Goal: Information Seeking & Learning: Learn about a topic

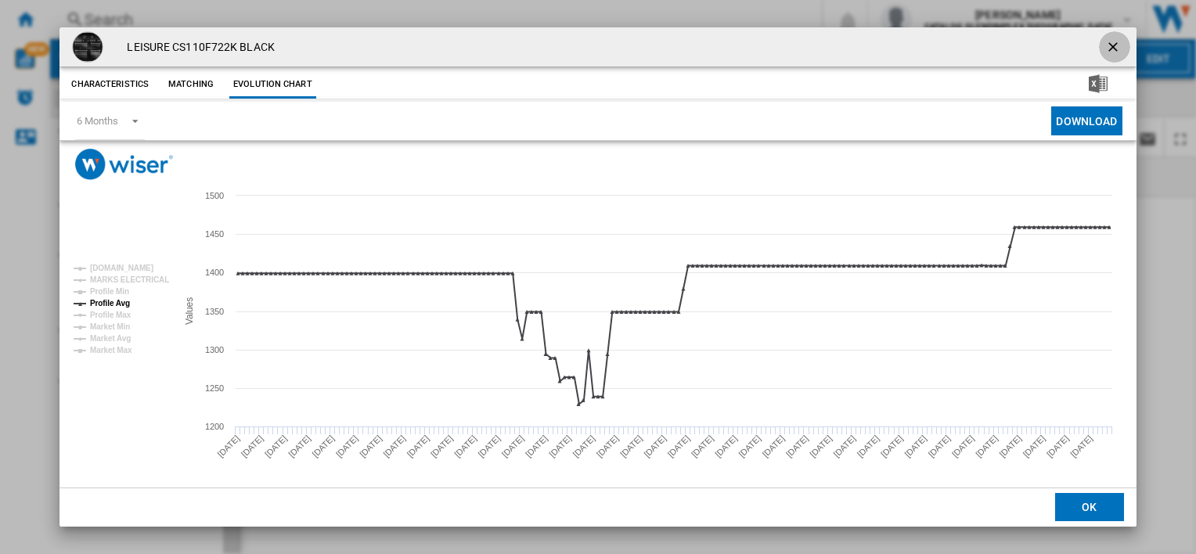
drag, startPoint x: 1107, startPoint y: 44, endPoint x: 1105, endPoint y: 56, distance: 12.7
click at [1107, 44] on ng-md-icon "getI18NText('BUTTONS.CLOSE_DIALOG')" at bounding box center [1114, 48] width 19 height 19
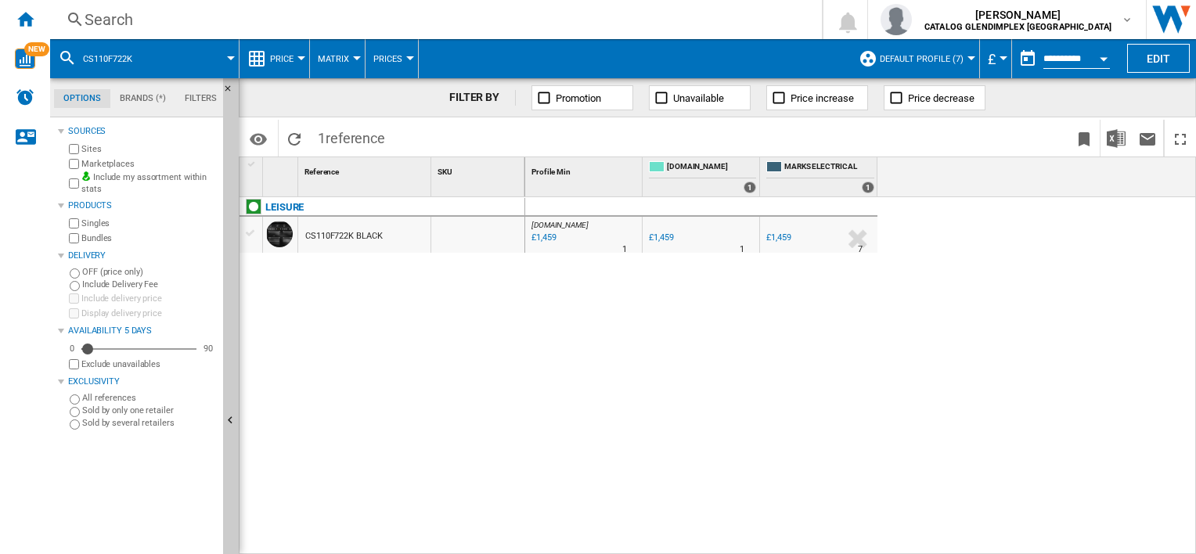
click at [197, 24] on div "Search" at bounding box center [433, 20] width 697 height 22
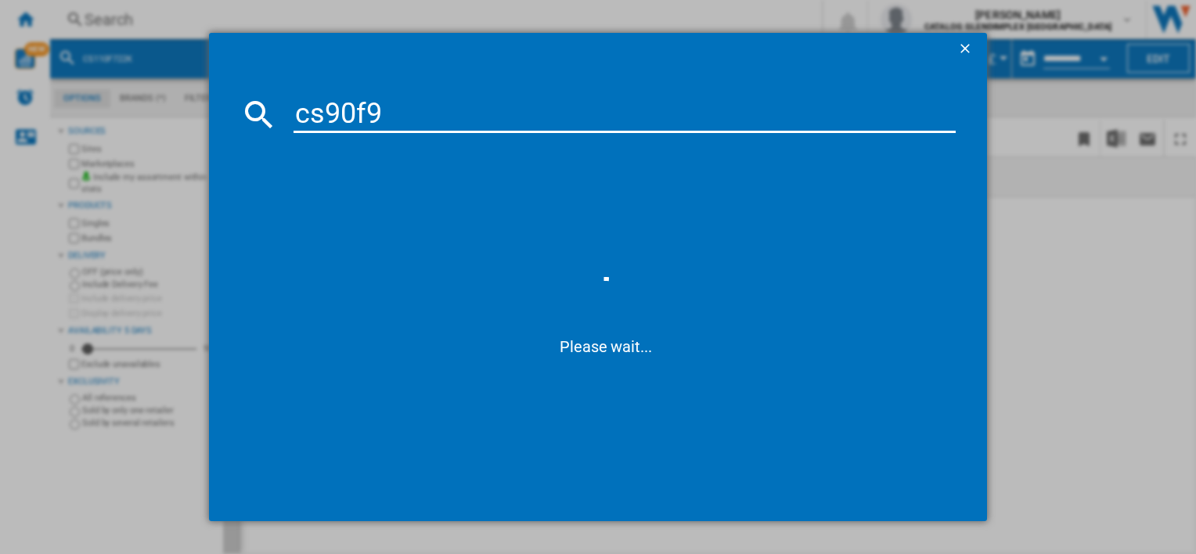
type input "cs90f"
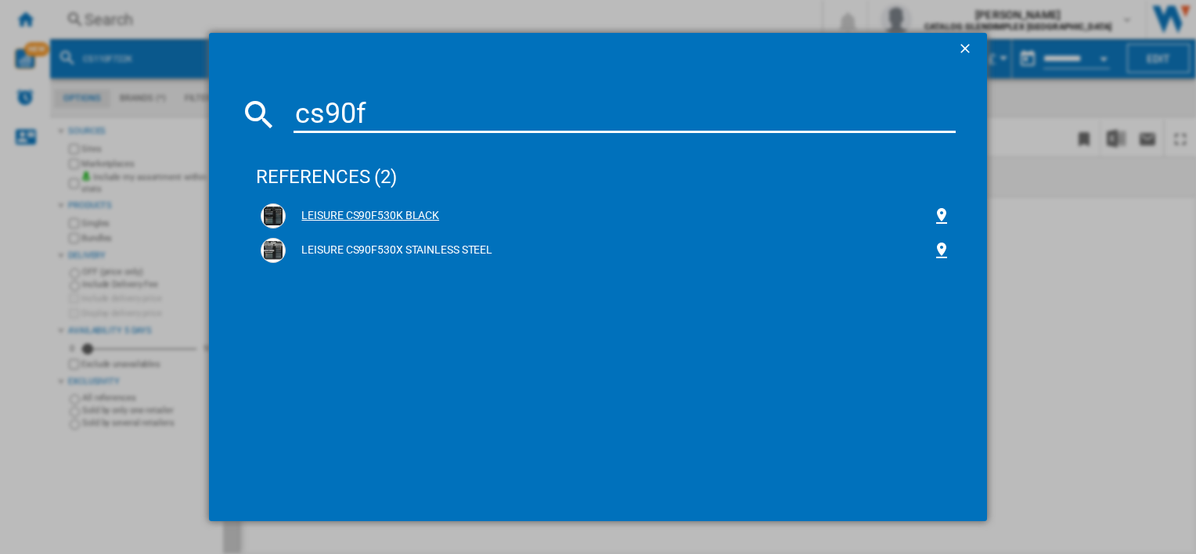
click at [286, 218] on div "LEISURE CS90F530K BLACK" at bounding box center [609, 216] width 646 height 16
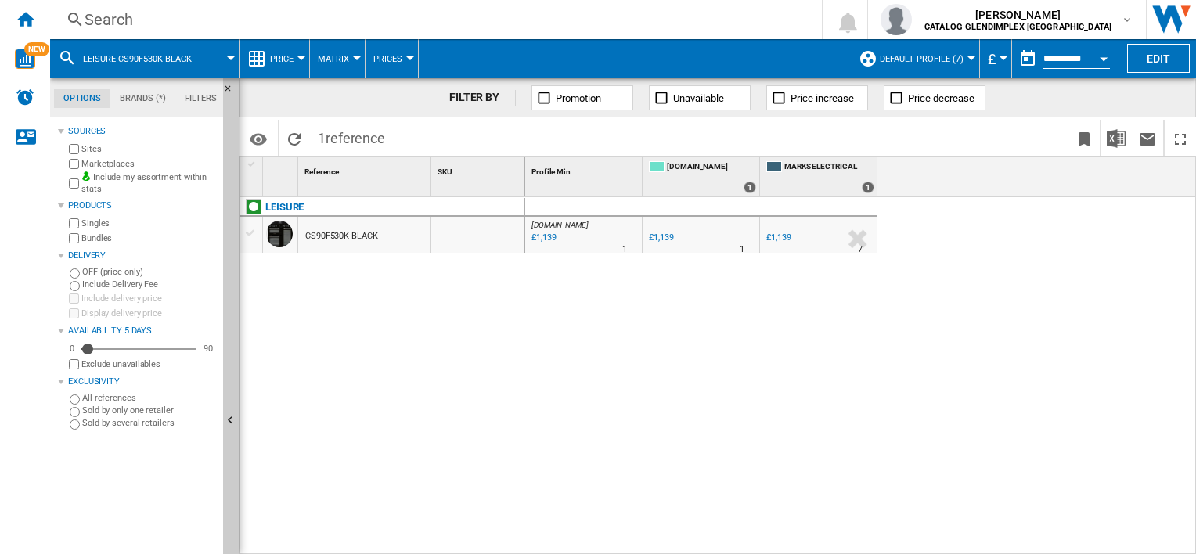
click at [557, 236] on div at bounding box center [560, 249] width 8 height 38
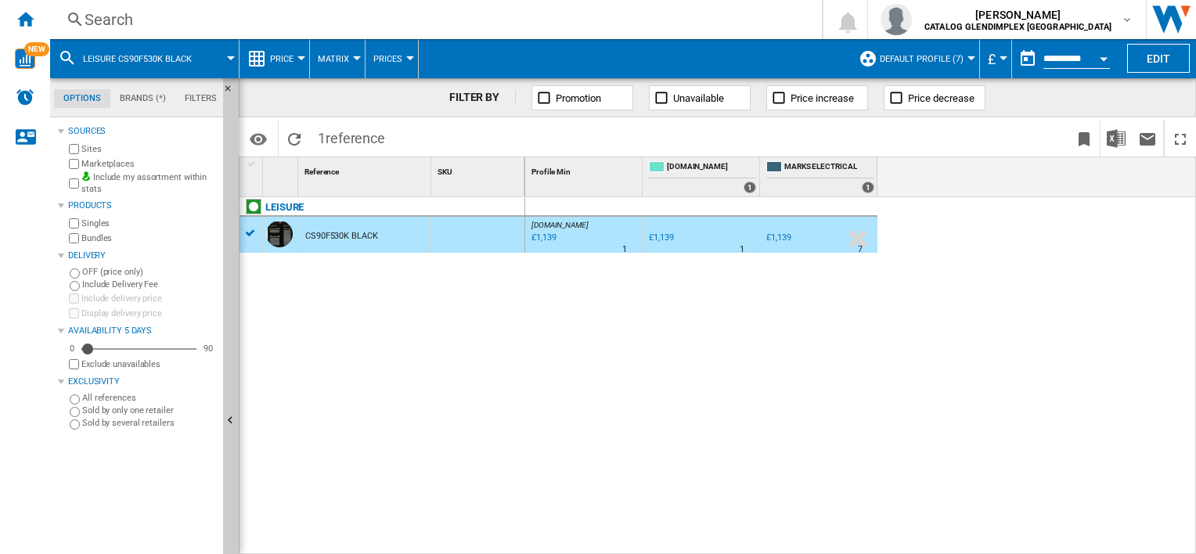
click at [552, 238] on div "£1,139" at bounding box center [542, 238] width 27 height 16
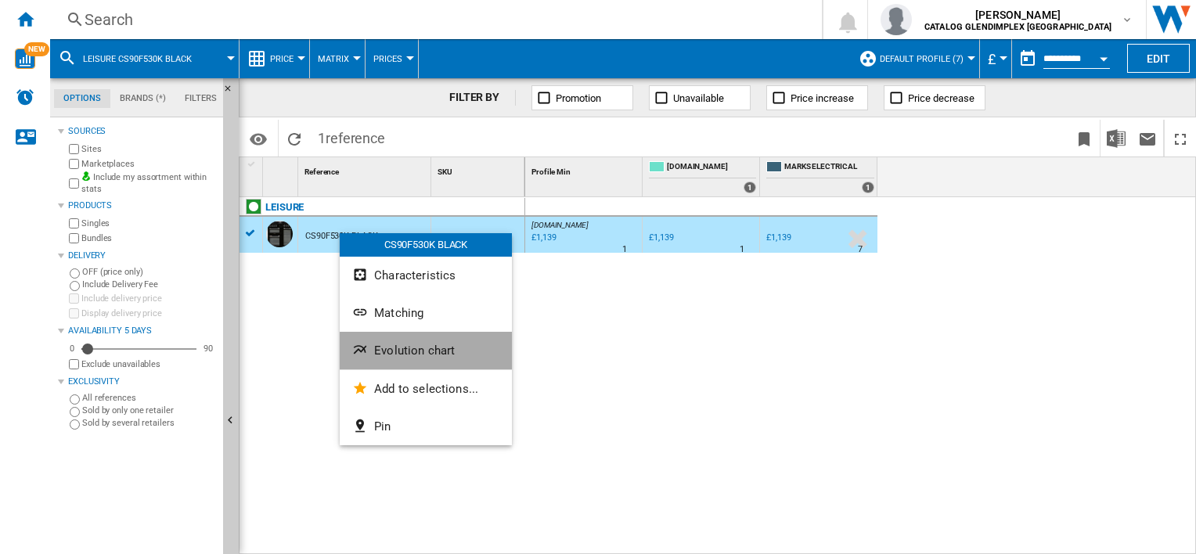
click at [442, 349] on span "Evolution chart" at bounding box center [414, 351] width 81 height 14
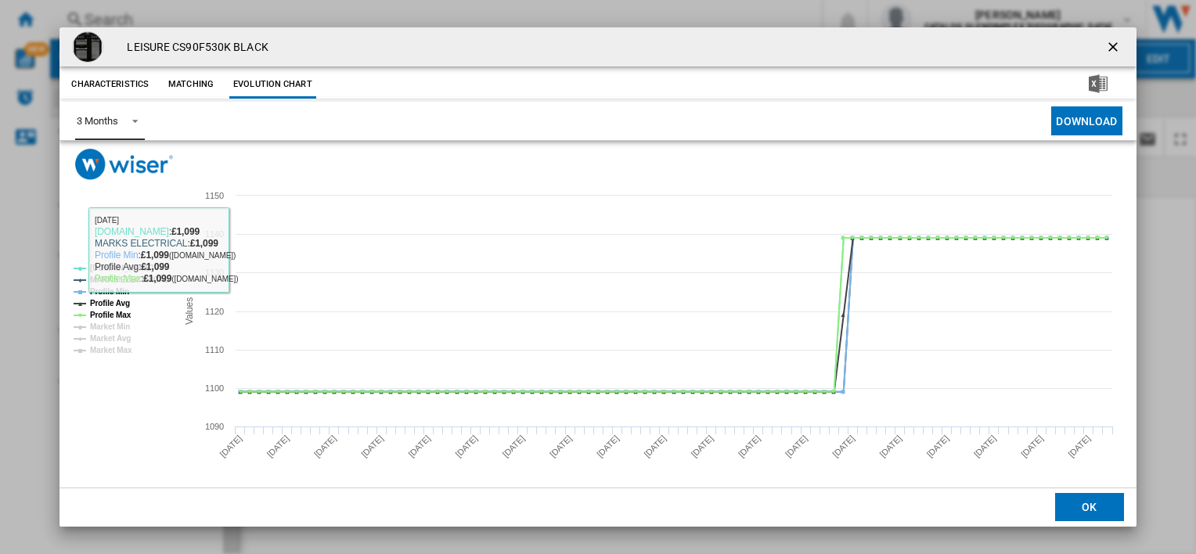
click at [85, 124] on div "3 Months" at bounding box center [97, 121] width 41 height 12
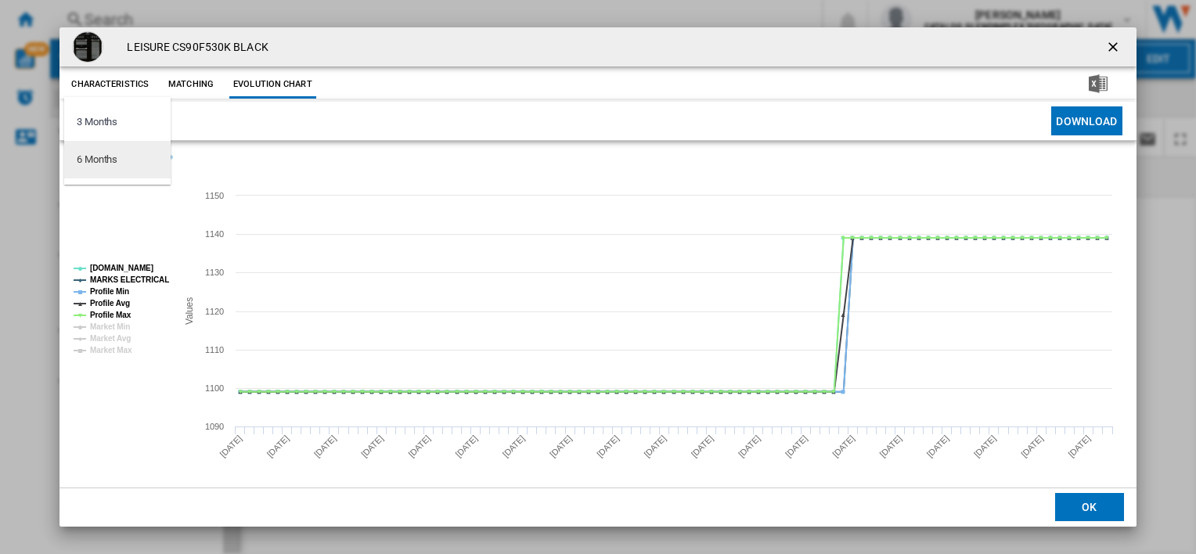
click at [106, 160] on div "6 Months" at bounding box center [97, 160] width 41 height 14
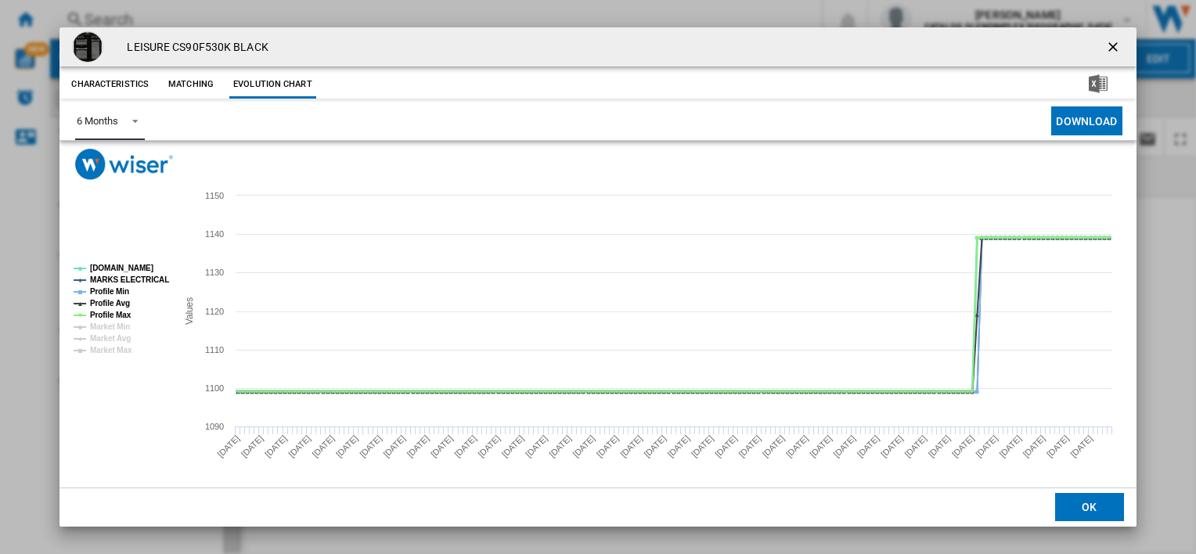
click at [108, 269] on tspan "[DOMAIN_NAME]" at bounding box center [121, 268] width 63 height 9
click at [111, 280] on tspan "MARKS ELECTRICAL" at bounding box center [129, 280] width 79 height 9
click at [111, 294] on tspan "Profile Min" at bounding box center [109, 291] width 39 height 9
click at [110, 311] on tspan "Profile Max" at bounding box center [110, 315] width 41 height 9
